Goal: Navigation & Orientation: Find specific page/section

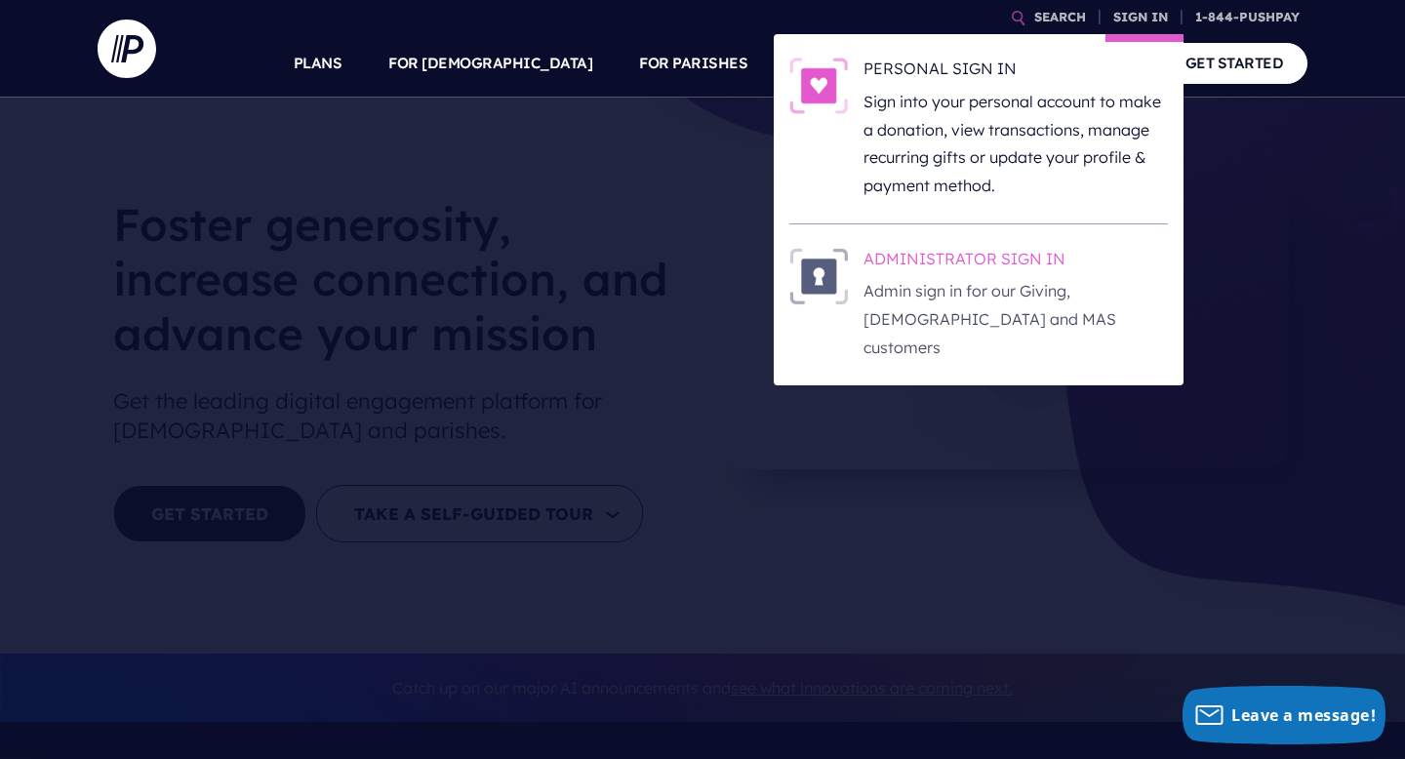
click at [1010, 291] on p "Admin sign in for our Giving, [DEMOGRAPHIC_DATA] and MAS customers" at bounding box center [1016, 319] width 305 height 84
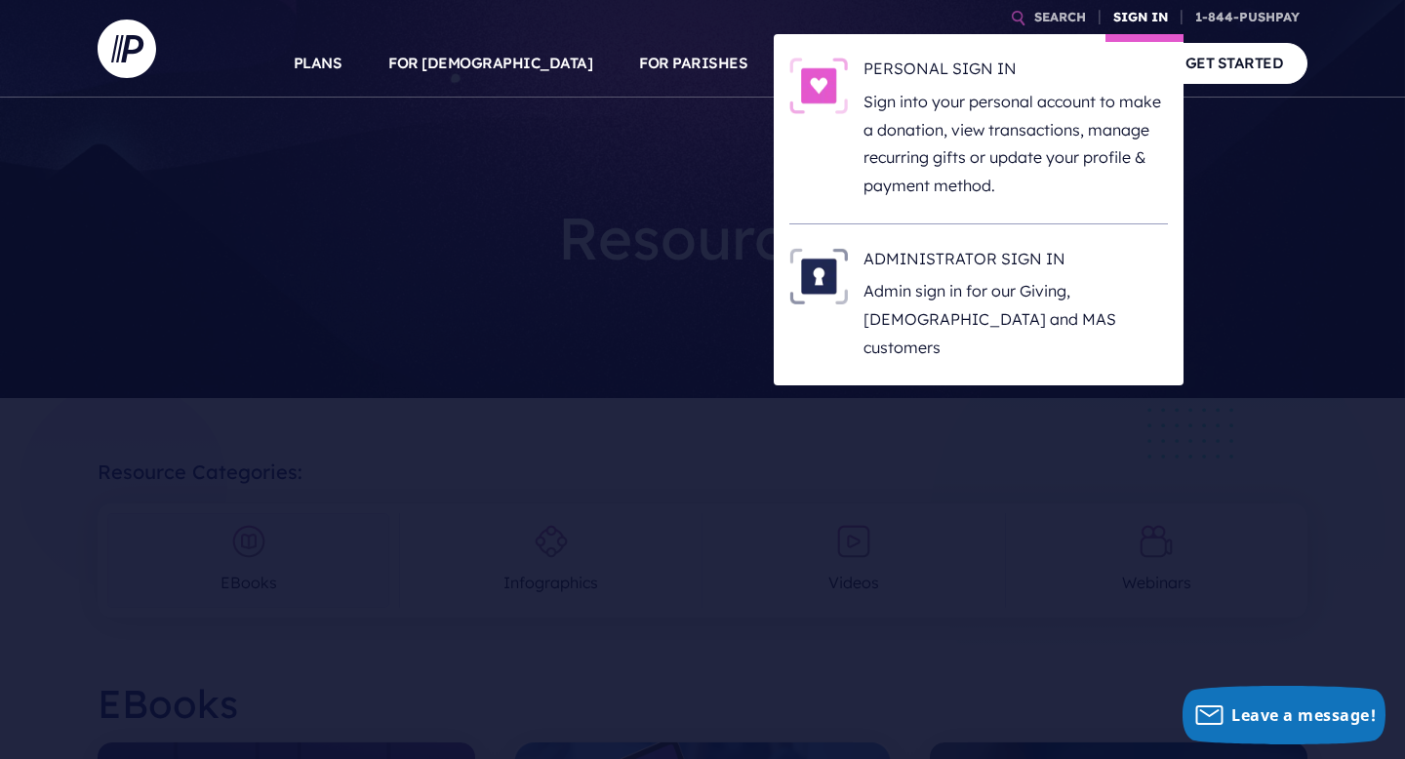
click at [1155, 16] on link "SIGN IN" at bounding box center [1141, 17] width 70 height 34
click at [984, 297] on p "Admin sign in for our Giving, [DEMOGRAPHIC_DATA] and MAS customers" at bounding box center [1016, 319] width 305 height 84
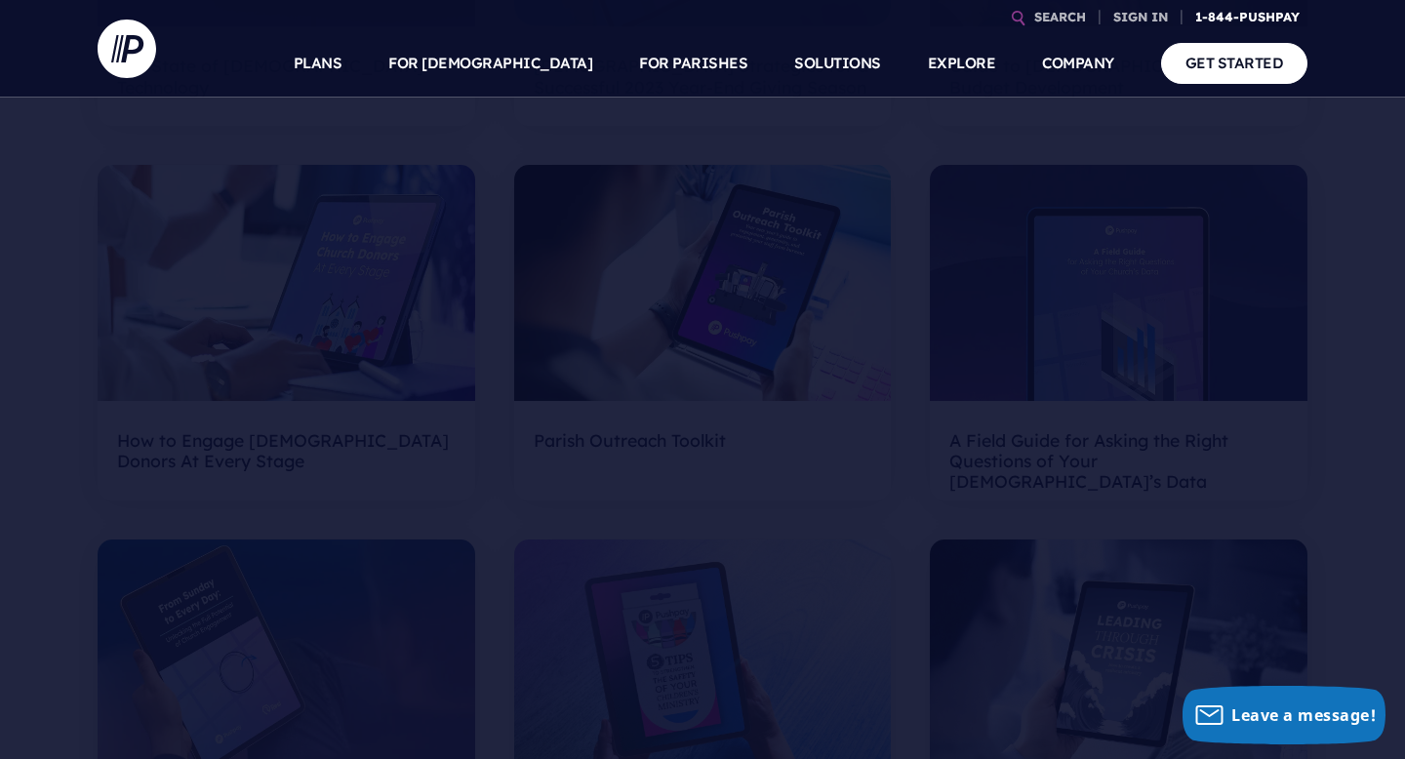
scroll to position [625, 0]
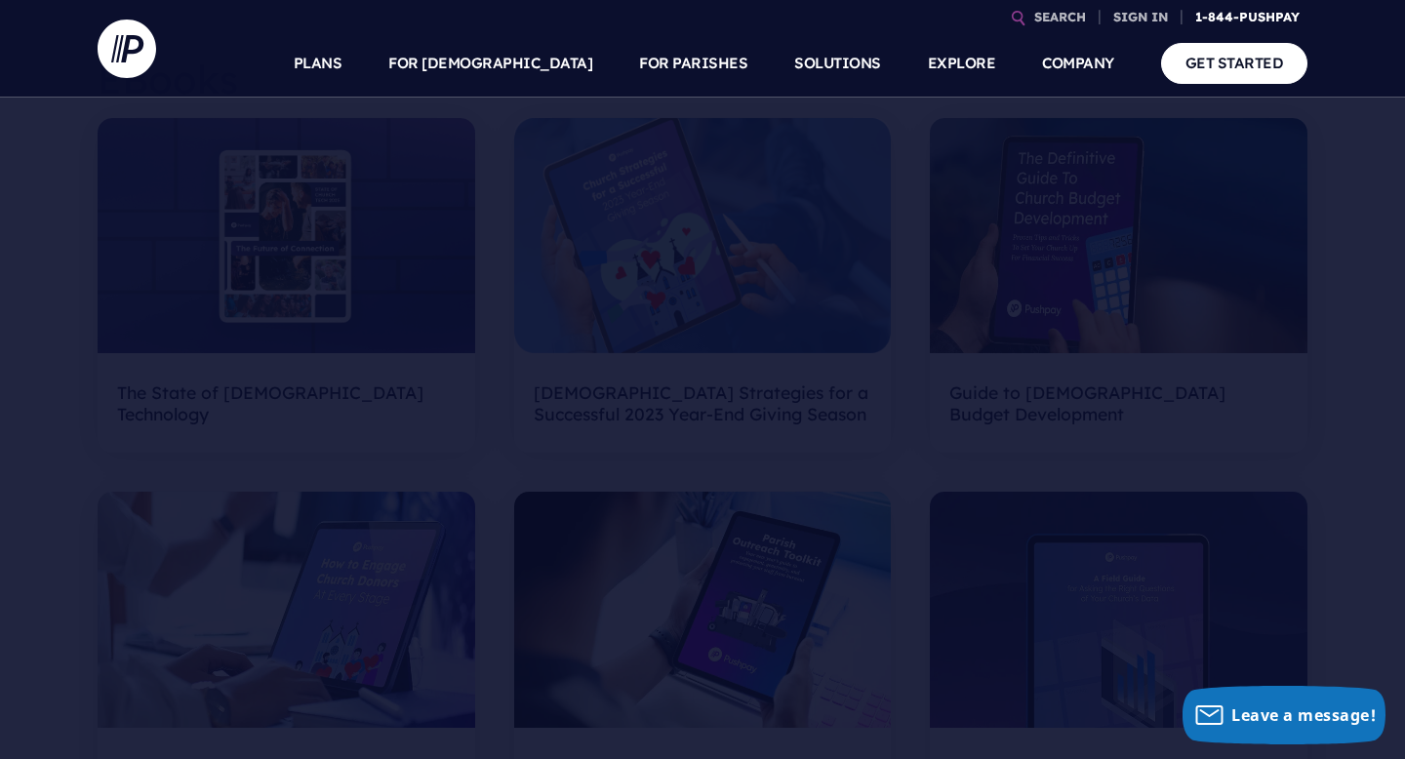
click at [1226, 12] on link "1-844-PUSHPAY" at bounding box center [1248, 17] width 120 height 34
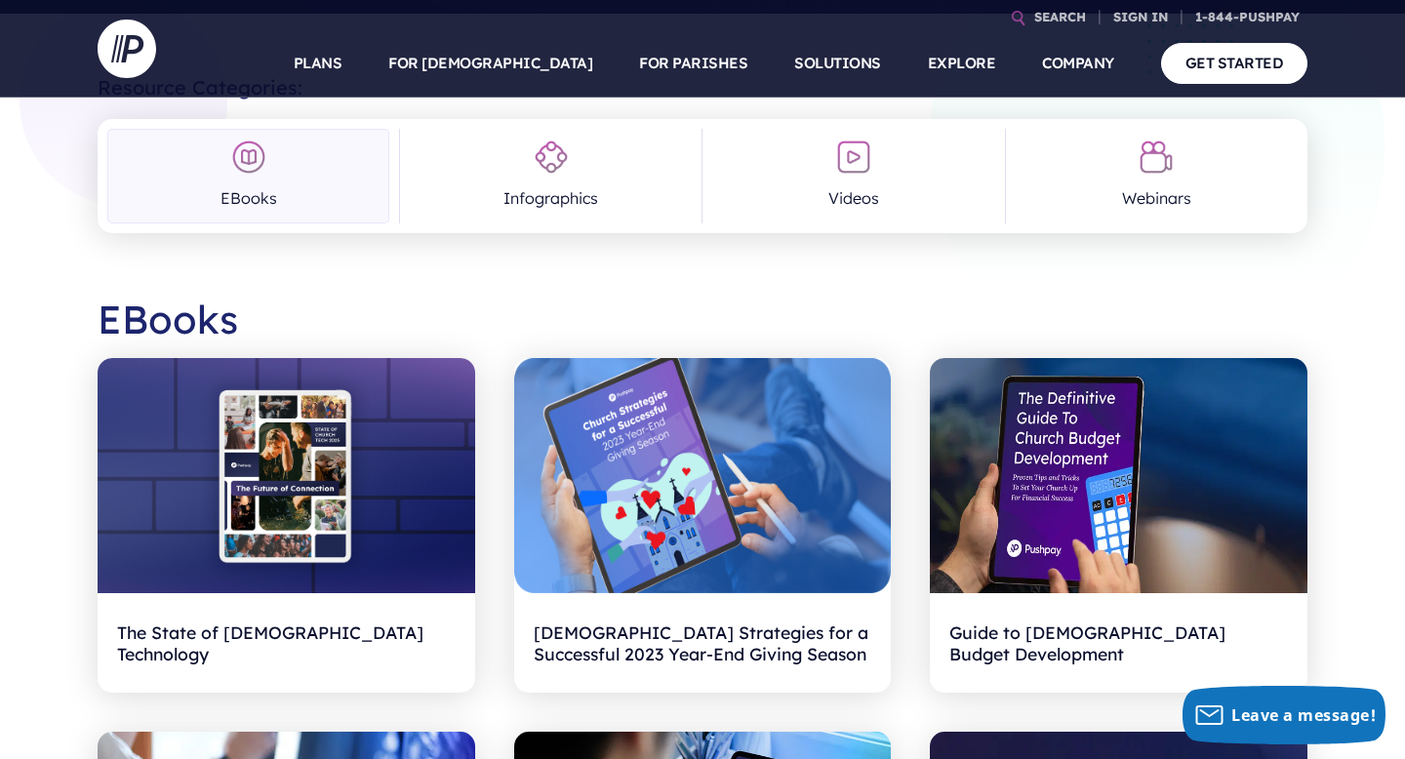
scroll to position [393, 0]
